Goal: Communication & Community: Answer question/provide support

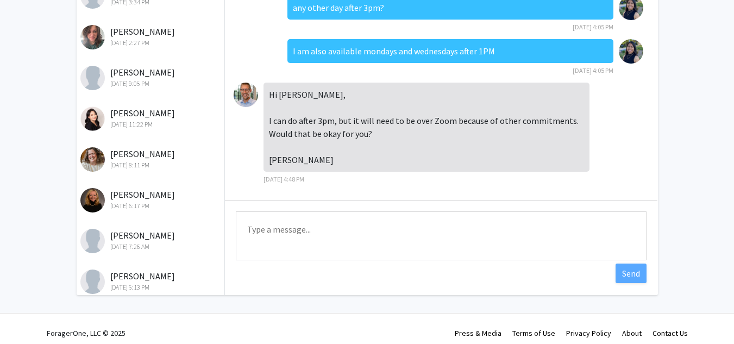
scroll to position [144, 0]
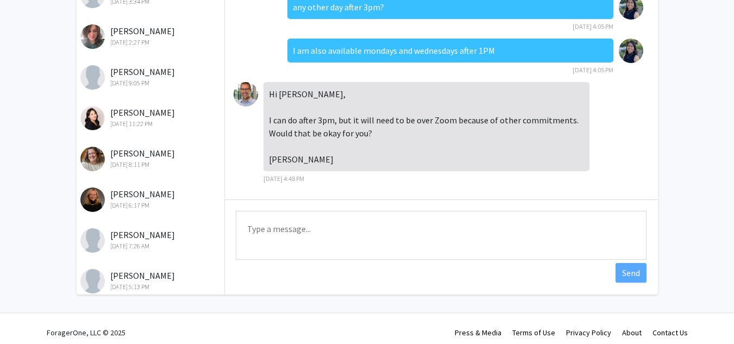
click at [323, 240] on textarea "Type a message" at bounding box center [441, 235] width 411 height 49
type textarea "h"
type textarea "H"
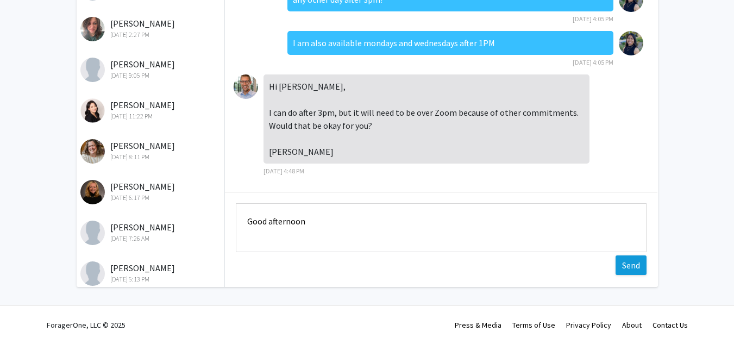
type textarea "Good afternoon"
click at [626, 265] on button "Send" at bounding box center [630, 265] width 31 height 20
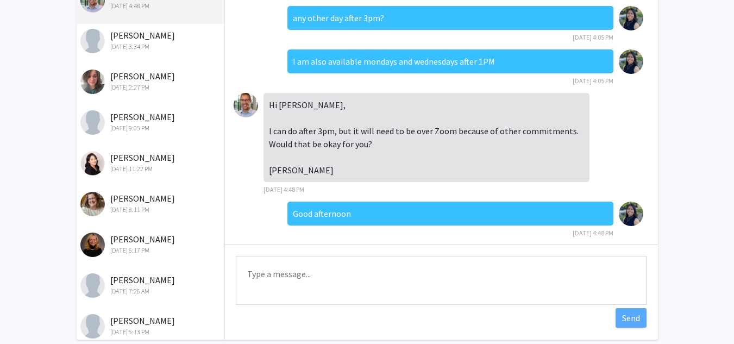
scroll to position [936, 0]
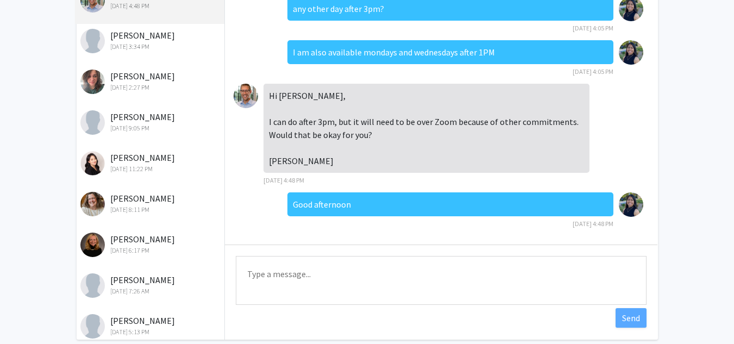
click at [344, 272] on textarea "Type a message" at bounding box center [441, 280] width 411 height 49
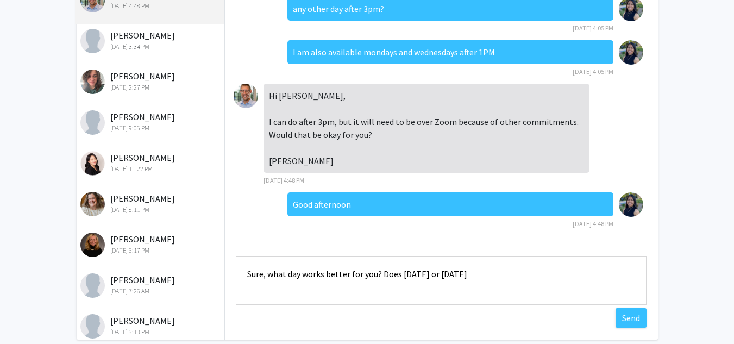
drag, startPoint x: 489, startPoint y: 279, endPoint x: 222, endPoint y: 254, distance: 268.4
click at [222, 254] on div "Messages [PERSON_NAME] [DATE] 4:48 PM [PERSON_NAME] [DATE] 3:34 PM [PERSON_NAME…" at bounding box center [367, 149] width 601 height 380
paste textarea "st for you? Would [DATE] or [DATE] be better on your end?"
type textarea "Sure, what day works best for you? Would [DATE] or [DATE] be better on your end?"
click at [635, 324] on button "Send" at bounding box center [630, 318] width 31 height 20
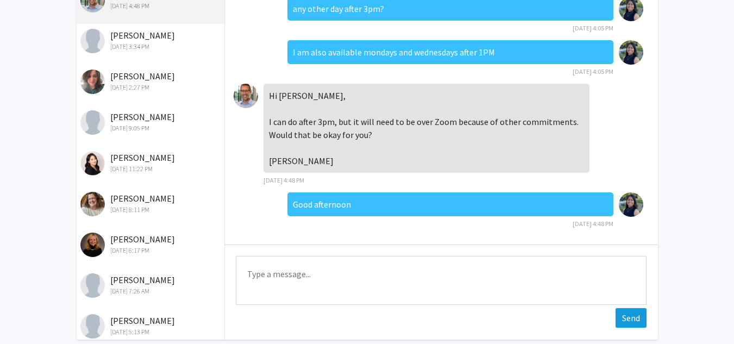
scroll to position [979, 0]
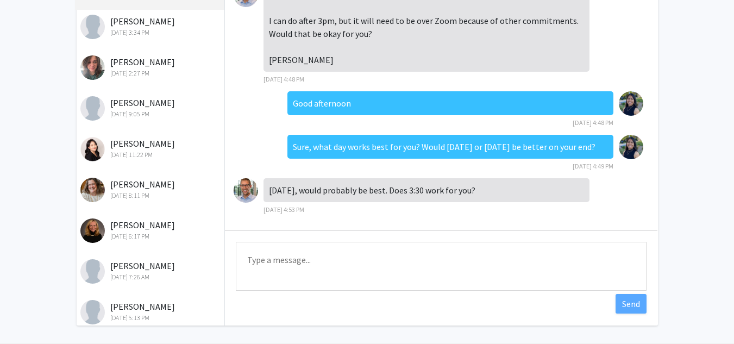
scroll to position [115, 0]
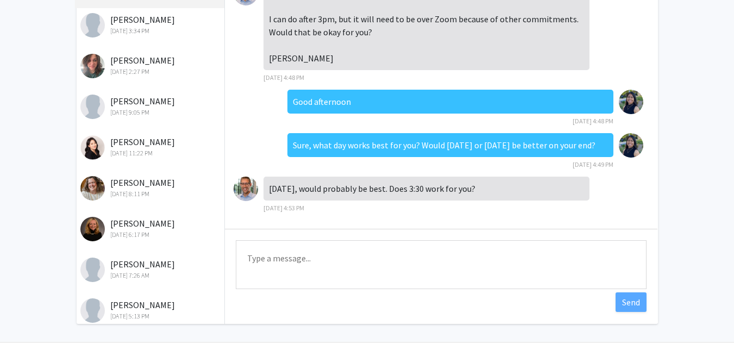
click at [347, 268] on textarea "Type a message" at bounding box center [441, 264] width 411 height 49
type textarea "S"
type textarea "y"
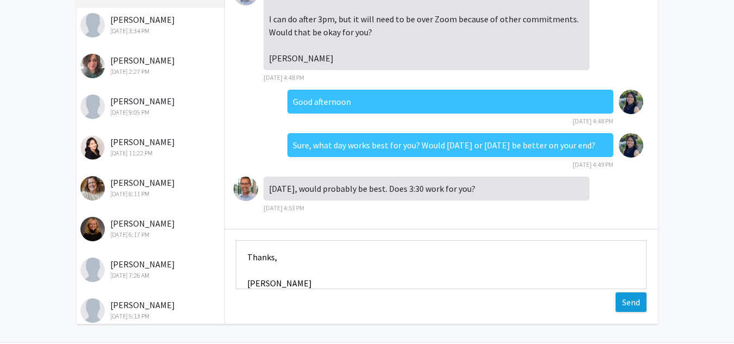
type textarea "Yes, sounds good! Thanks, Fabiola"
click at [633, 307] on button "Send" at bounding box center [630, 302] width 31 height 20
